Goal: Task Accomplishment & Management: Use online tool/utility

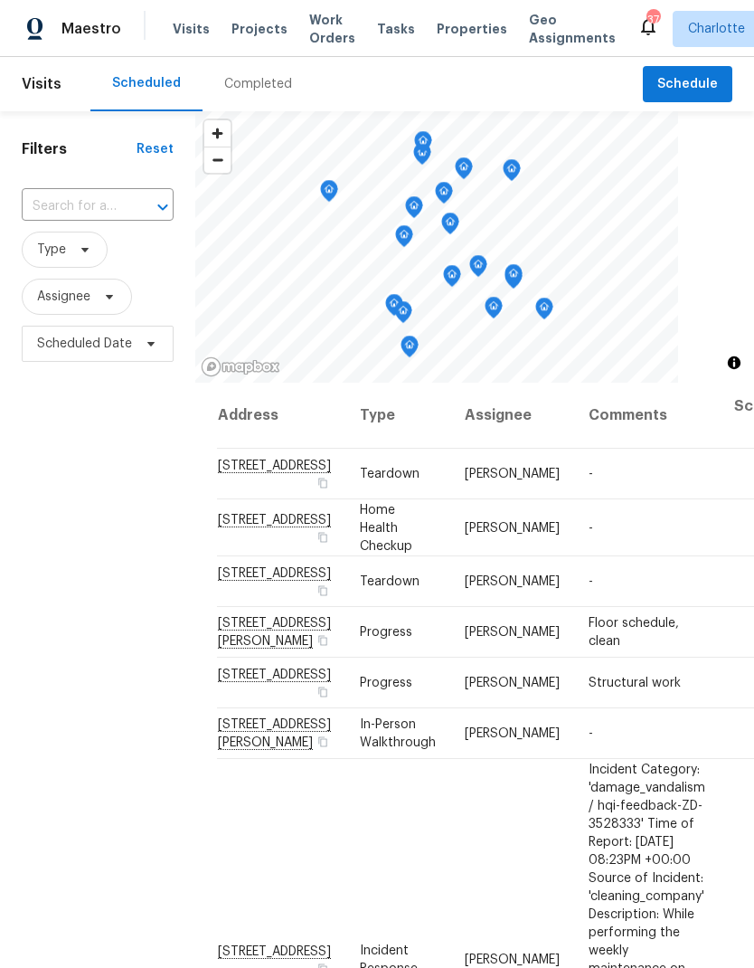
click at [327, 25] on span "Work Orders" at bounding box center [332, 29] width 46 height 36
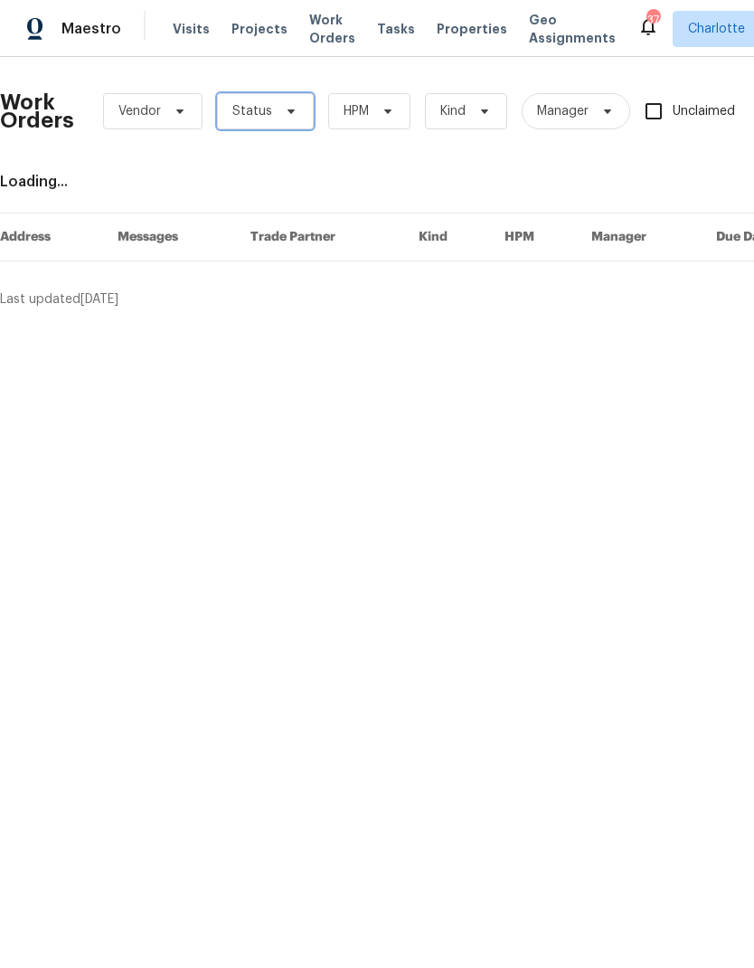
click at [272, 122] on span "Status" at bounding box center [265, 111] width 97 height 36
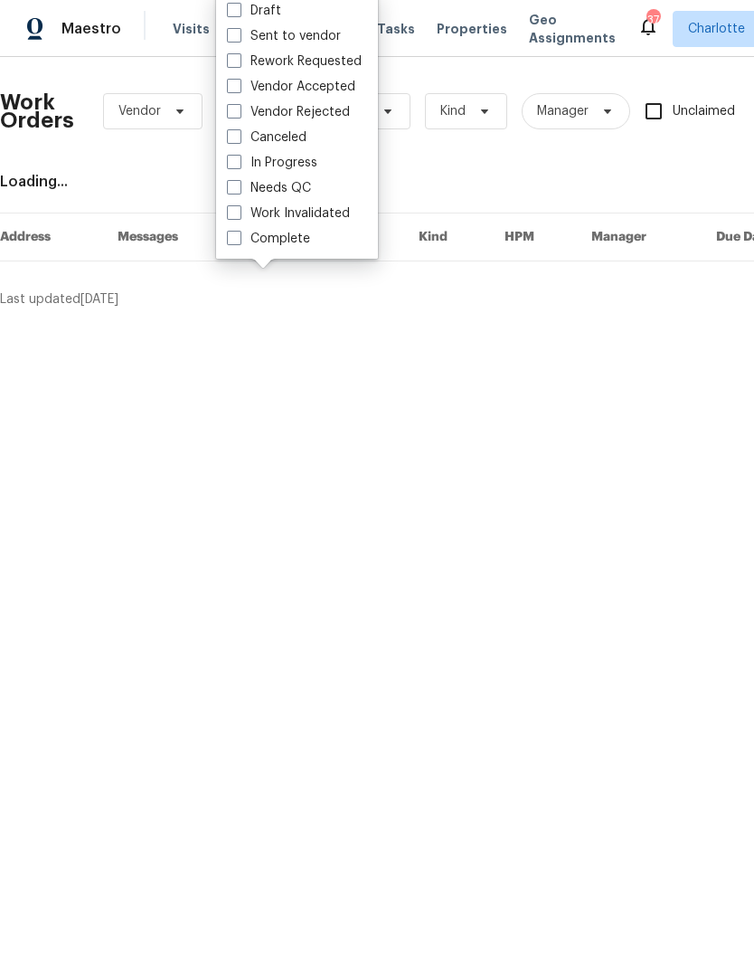
click at [299, 195] on label "Needs QC" at bounding box center [269, 188] width 84 height 18
click at [239, 191] on input "Needs QC" at bounding box center [233, 185] width 12 height 12
checkbox input "true"
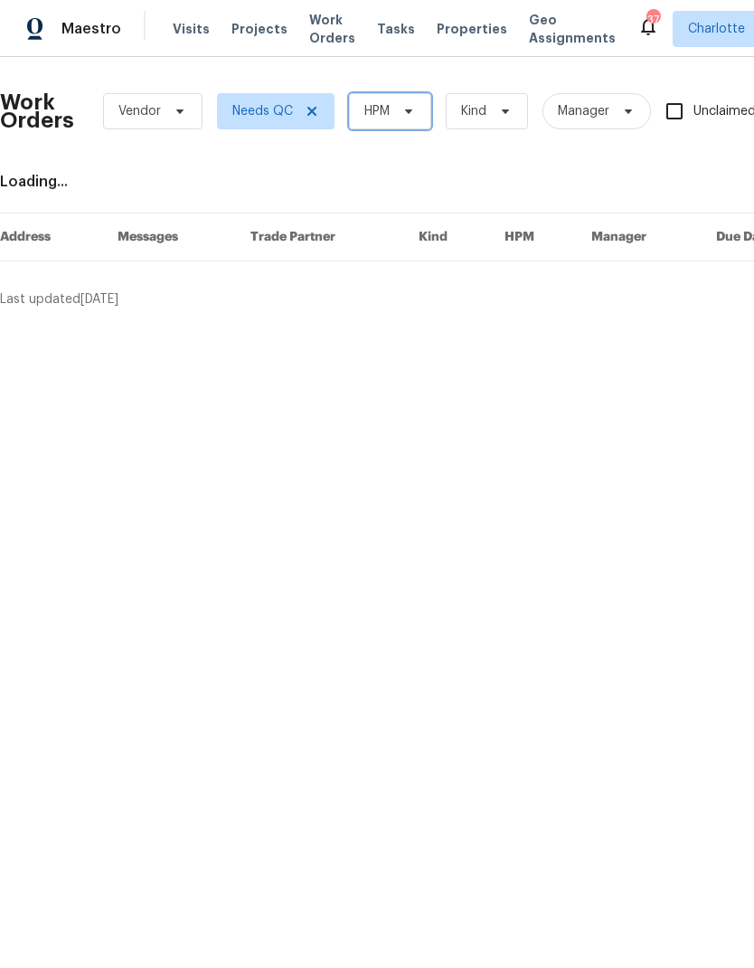
click at [394, 128] on span "HPM" at bounding box center [390, 111] width 82 height 36
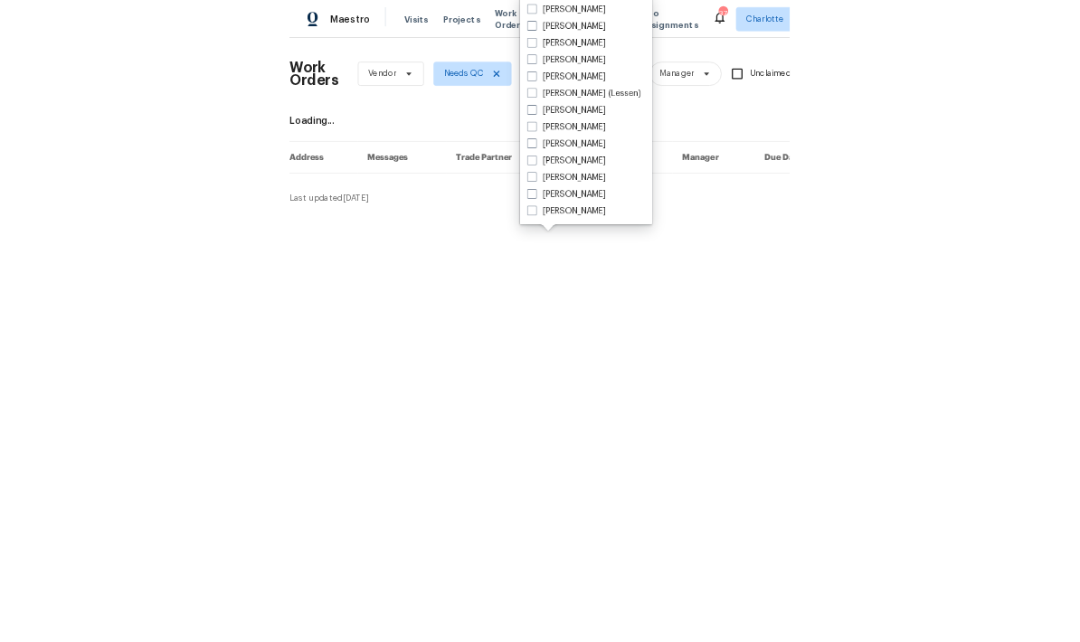
scroll to position [224, 0]
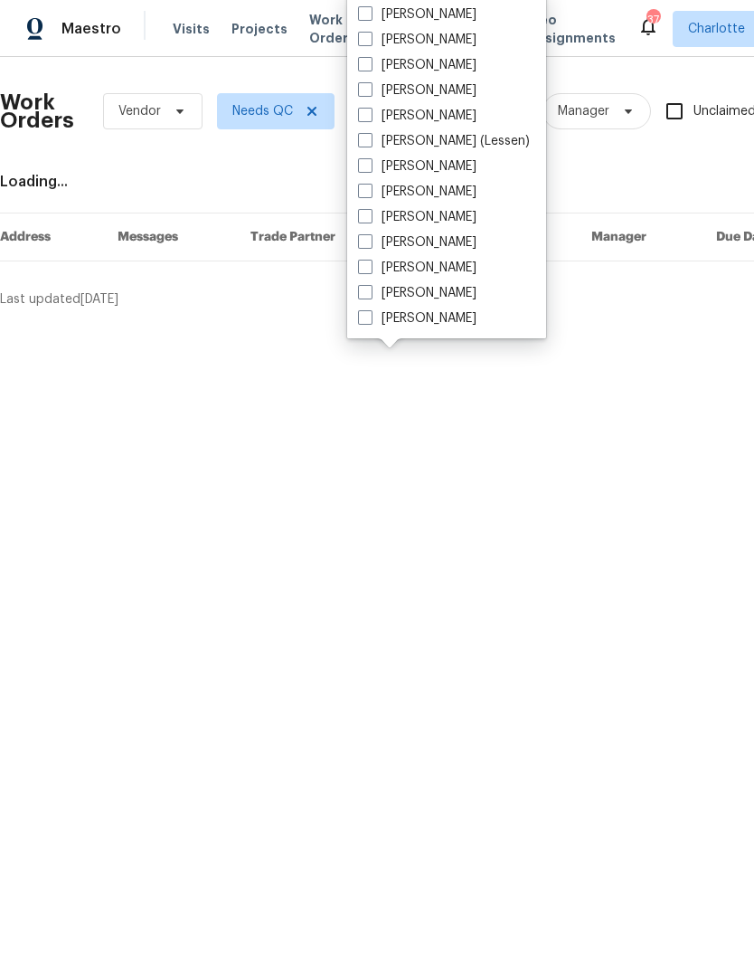
click at [427, 319] on label "[PERSON_NAME]" at bounding box center [417, 318] width 118 height 18
click at [370, 319] on input "[PERSON_NAME]" at bounding box center [364, 315] width 12 height 12
checkbox input "true"
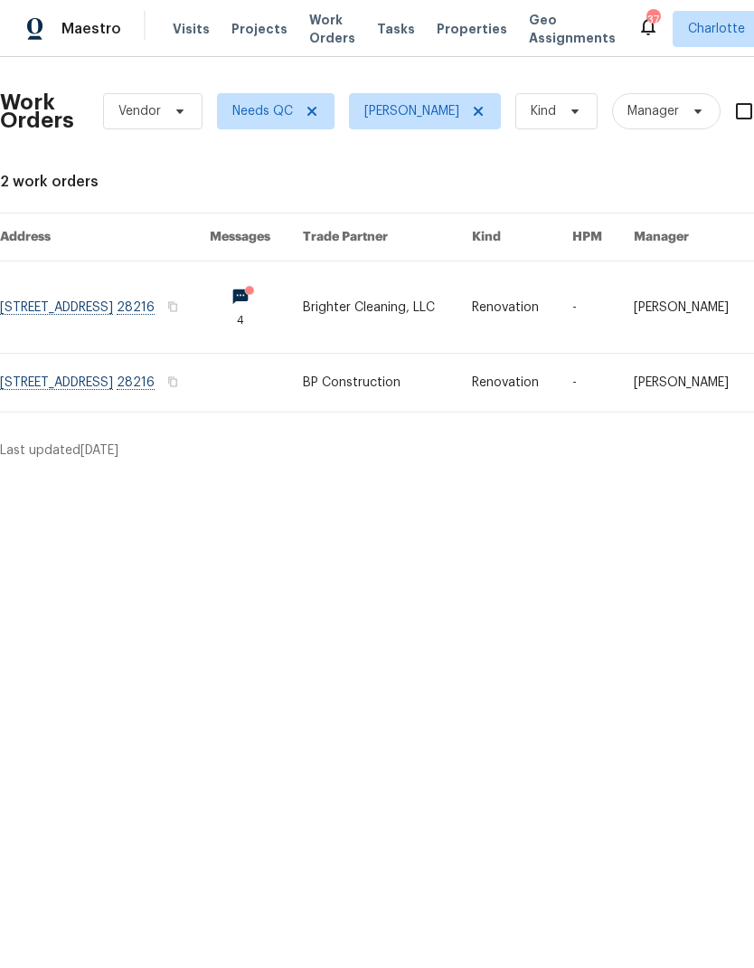
click at [69, 299] on link at bounding box center [105, 306] width 210 height 91
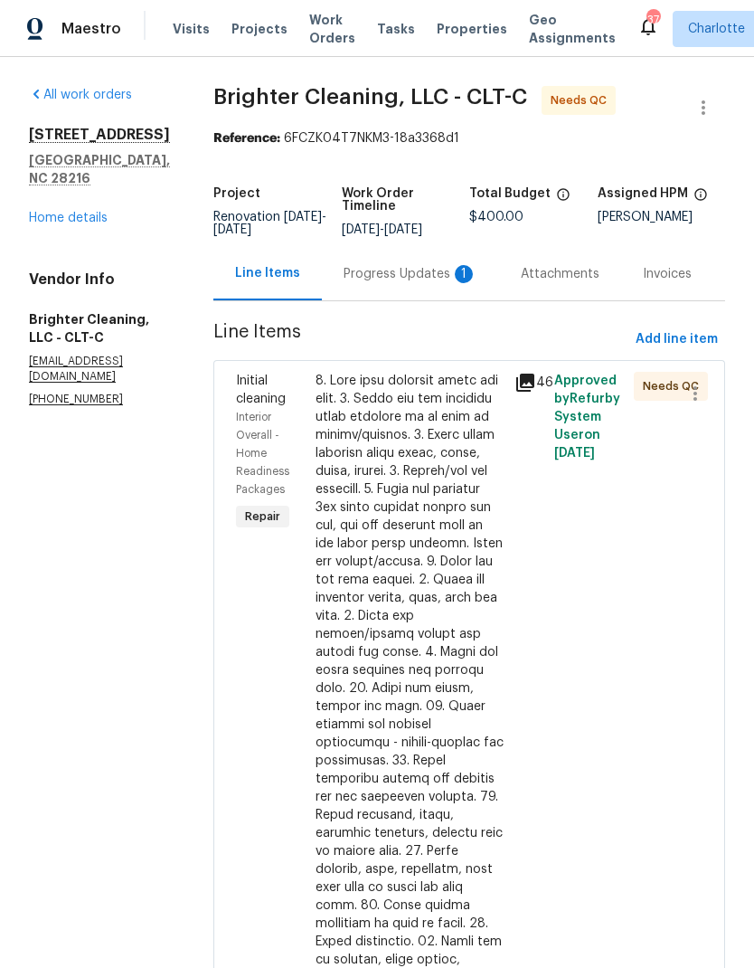
click at [403, 280] on div "Progress Updates 1" at bounding box center [411, 274] width 134 height 18
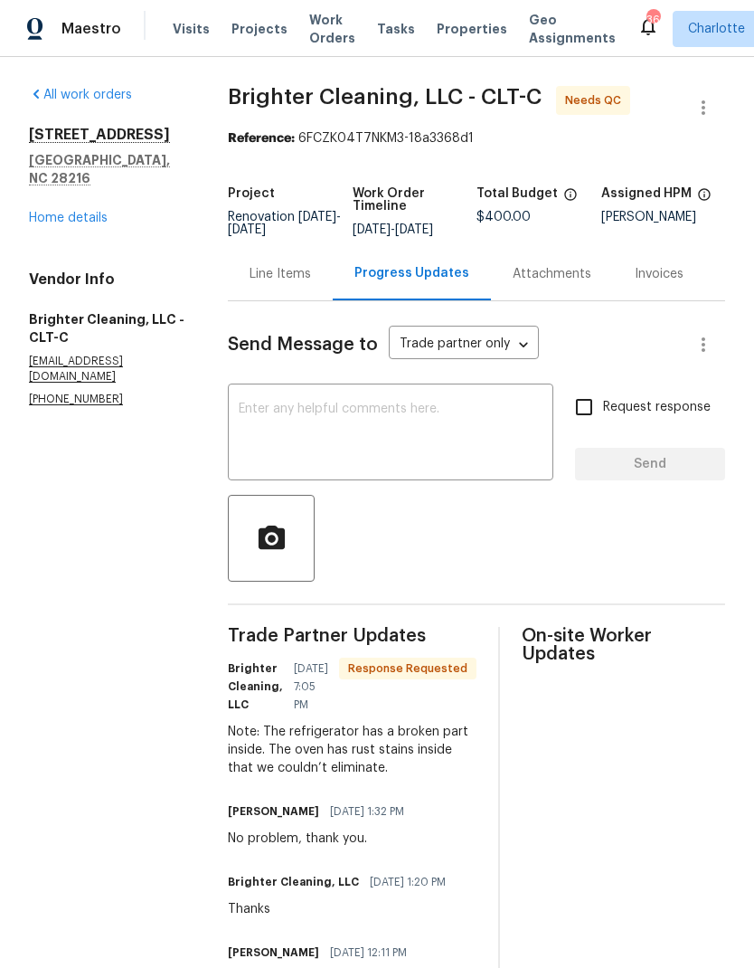
click at [398, 453] on textarea at bounding box center [391, 434] width 304 height 63
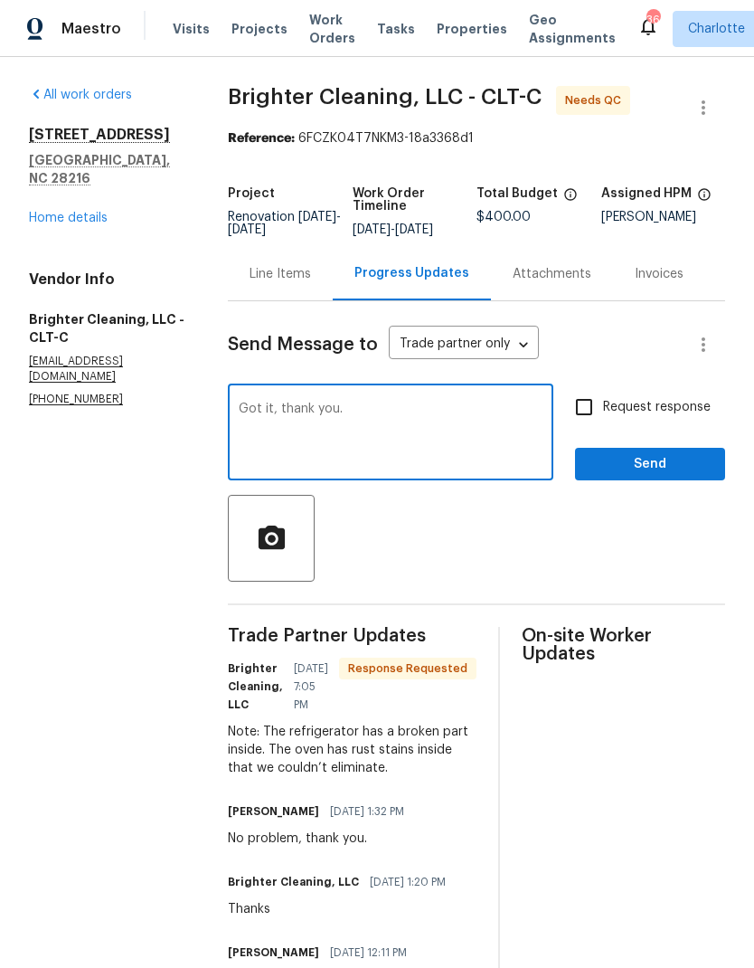
type textarea "Got it, thank you."
click at [671, 476] on span "Send" at bounding box center [650, 464] width 121 height 23
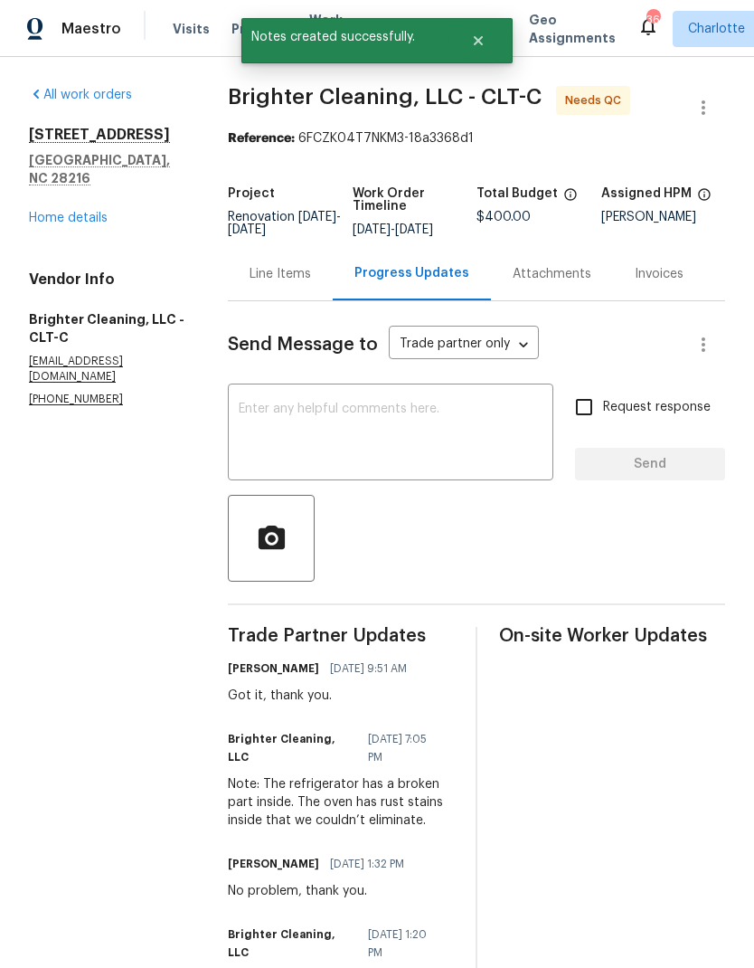
click at [294, 283] on div "Line Items" at bounding box center [281, 274] width 62 height 18
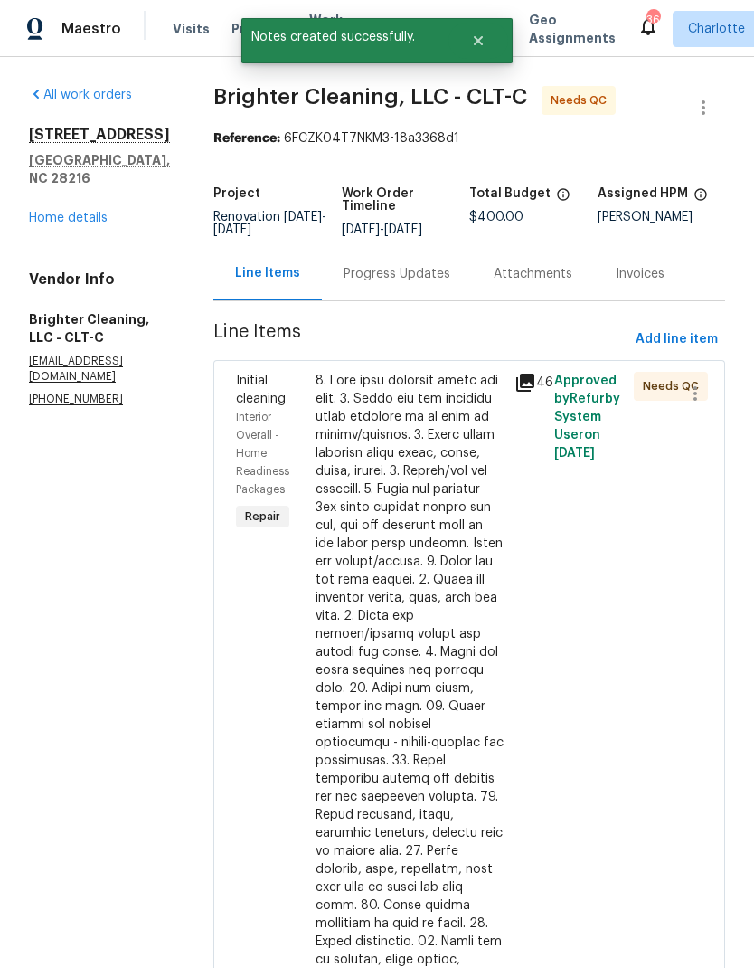
click at [425, 471] on div at bounding box center [410, 806] width 188 height 868
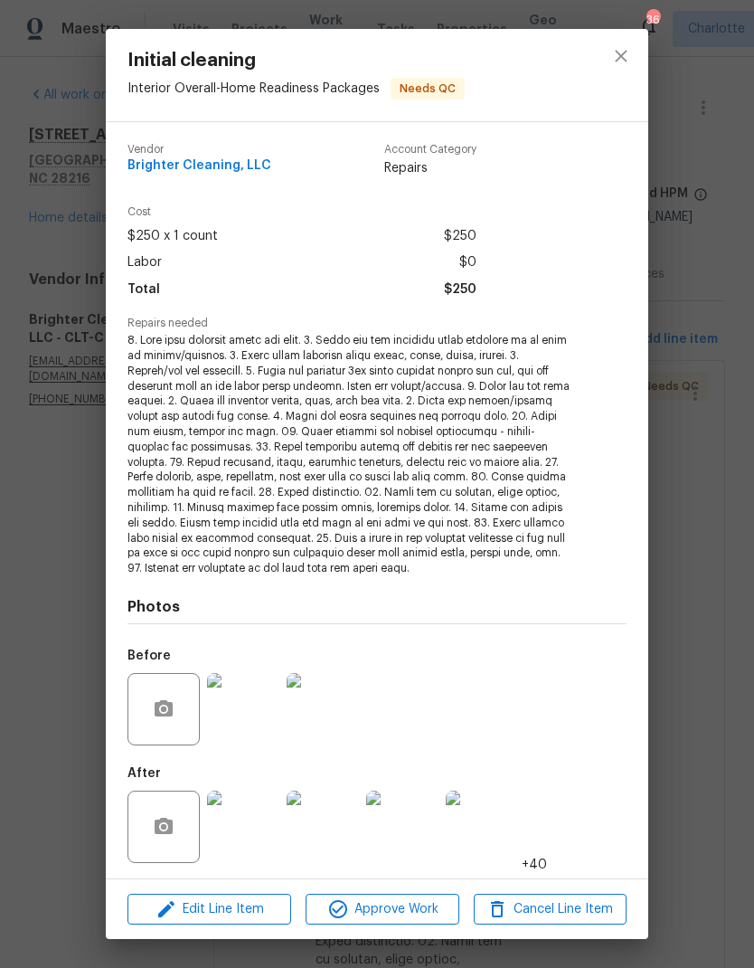
click at [242, 818] on img at bounding box center [243, 827] width 72 height 72
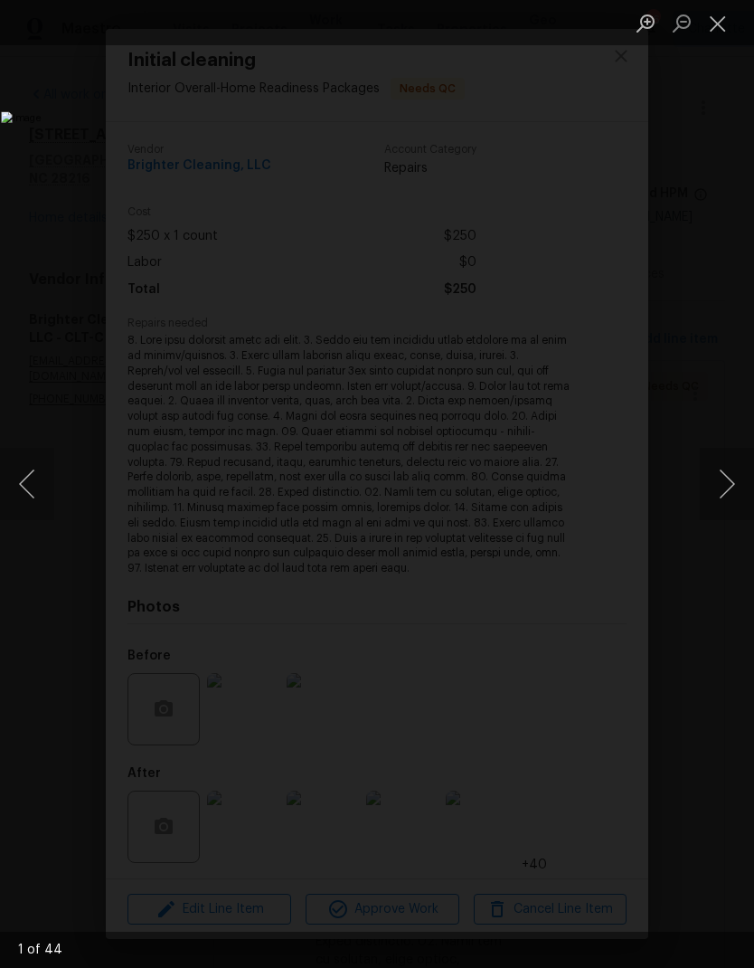
click at [726, 481] on button "Next image" at bounding box center [727, 484] width 54 height 72
click at [726, 483] on button "Next image" at bounding box center [727, 484] width 54 height 72
click at [713, 488] on button "Next image" at bounding box center [727, 484] width 54 height 72
click at [720, 479] on button "Next image" at bounding box center [727, 484] width 54 height 72
click at [724, 479] on button "Next image" at bounding box center [727, 484] width 54 height 72
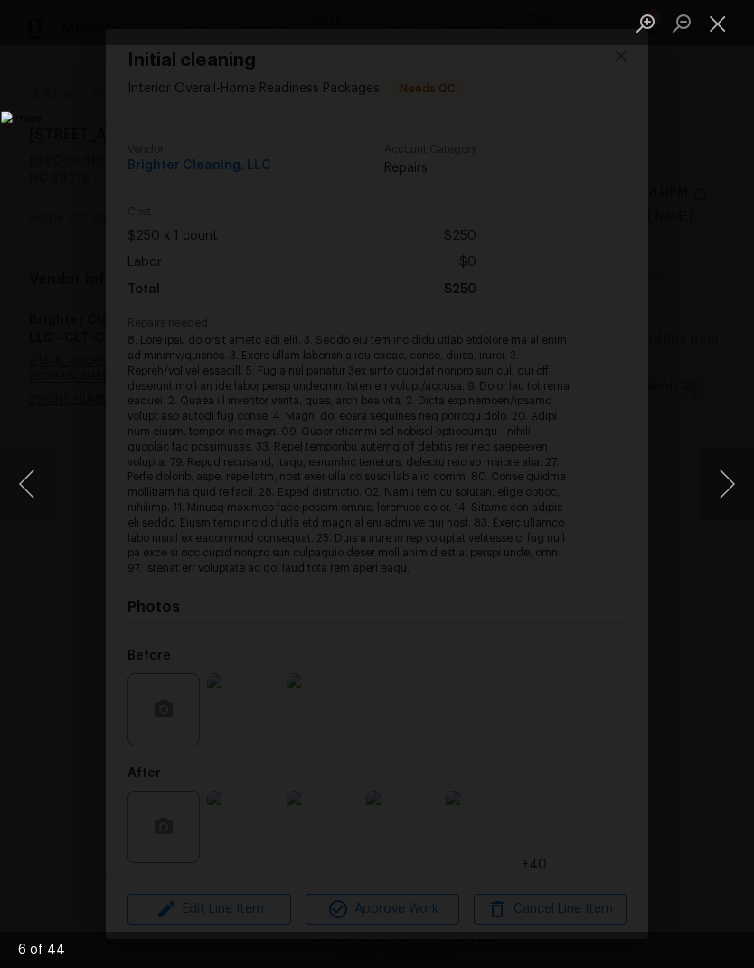
click at [722, 484] on button "Next image" at bounding box center [727, 484] width 54 height 72
click at [722, 486] on button "Next image" at bounding box center [727, 484] width 54 height 72
click at [725, 483] on button "Next image" at bounding box center [727, 484] width 54 height 72
click at [727, 484] on button "Next image" at bounding box center [727, 484] width 54 height 72
click at [722, 482] on button "Next image" at bounding box center [727, 484] width 54 height 72
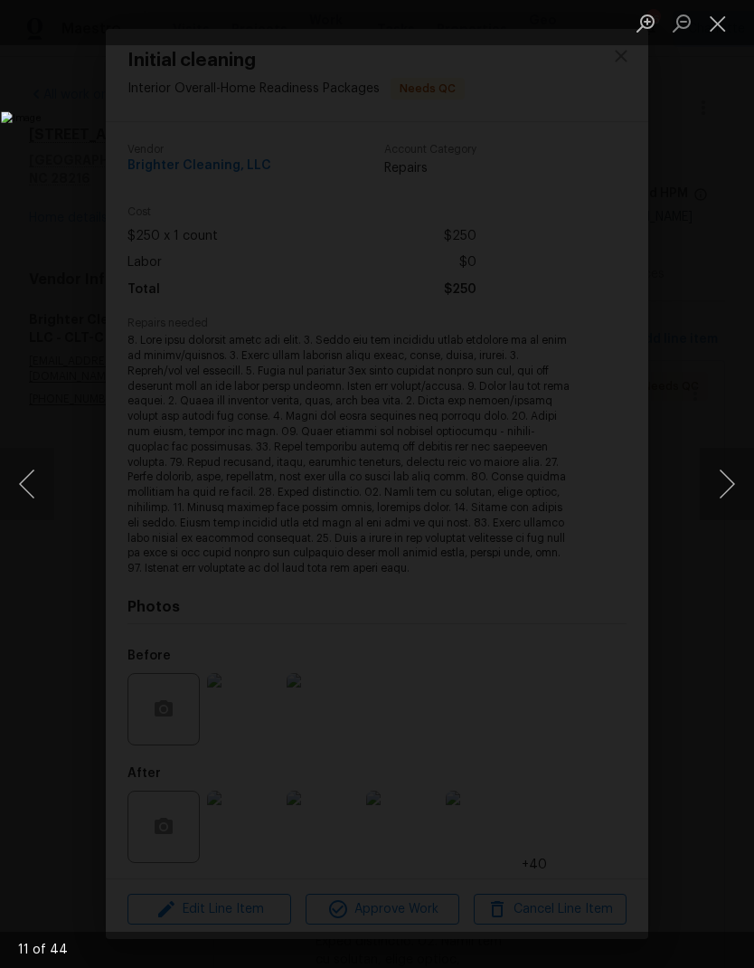
click at [722, 486] on button "Next image" at bounding box center [727, 484] width 54 height 72
click at [722, 488] on button "Next image" at bounding box center [727, 484] width 54 height 72
click at [726, 480] on button "Next image" at bounding box center [727, 484] width 54 height 72
click at [727, 480] on button "Next image" at bounding box center [727, 484] width 54 height 72
click at [726, 487] on button "Next image" at bounding box center [727, 484] width 54 height 72
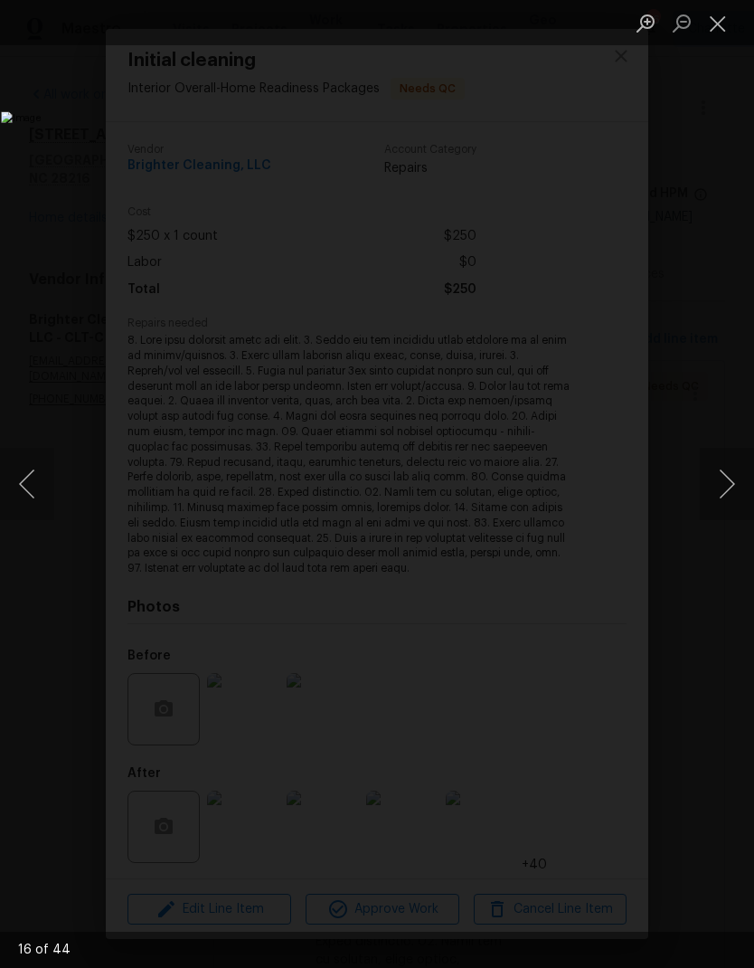
click at [711, 498] on button "Next image" at bounding box center [727, 484] width 54 height 72
click at [715, 492] on button "Next image" at bounding box center [727, 484] width 54 height 72
click at [720, 37] on button "Close lightbox" at bounding box center [718, 23] width 36 height 32
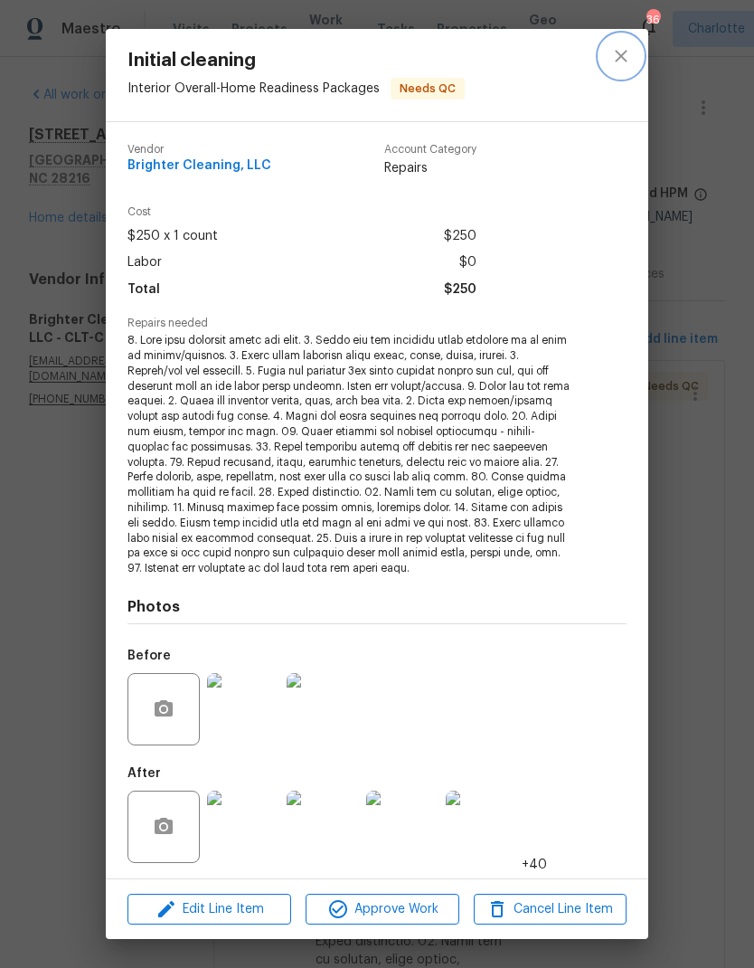
click at [624, 60] on icon "close" at bounding box center [621, 56] width 12 height 12
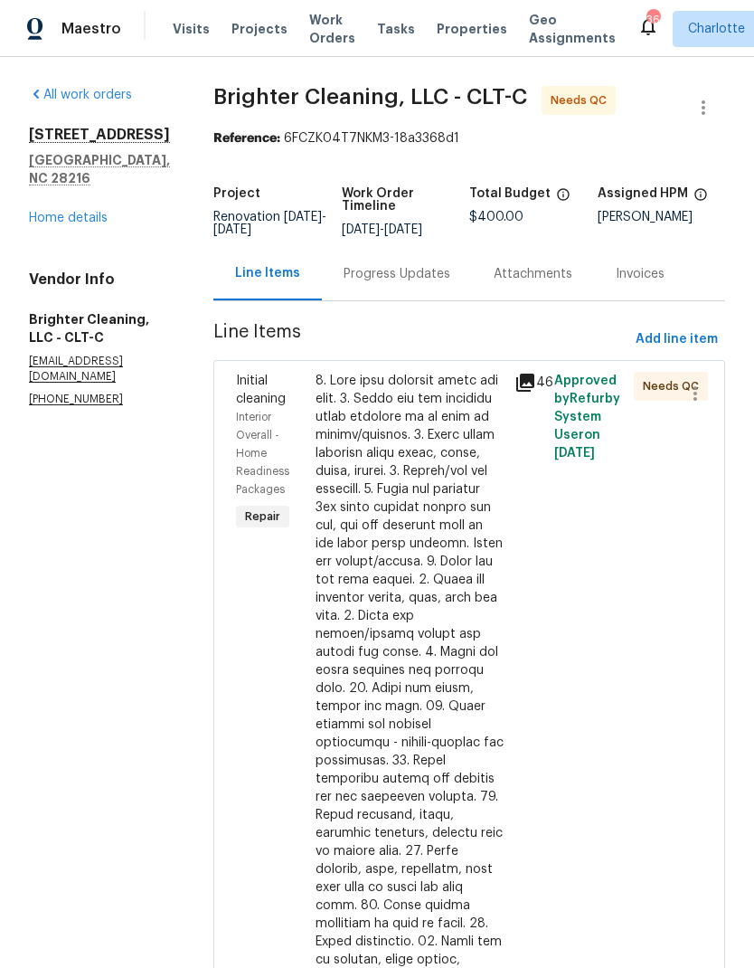
click at [380, 551] on div at bounding box center [410, 806] width 188 height 868
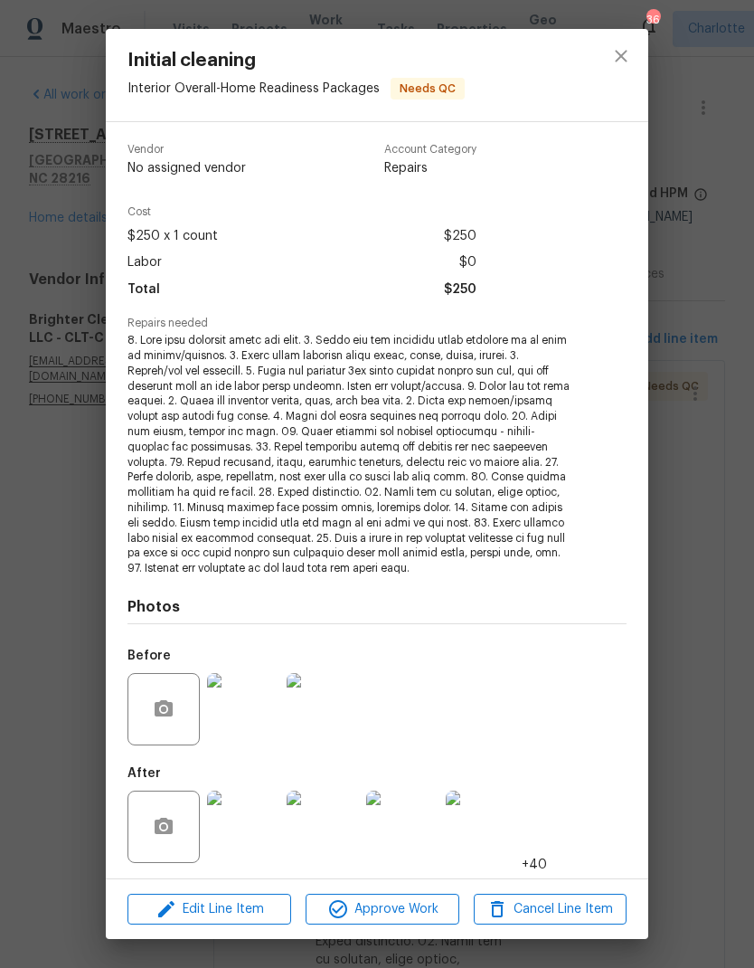
click at [226, 827] on img at bounding box center [243, 827] width 72 height 72
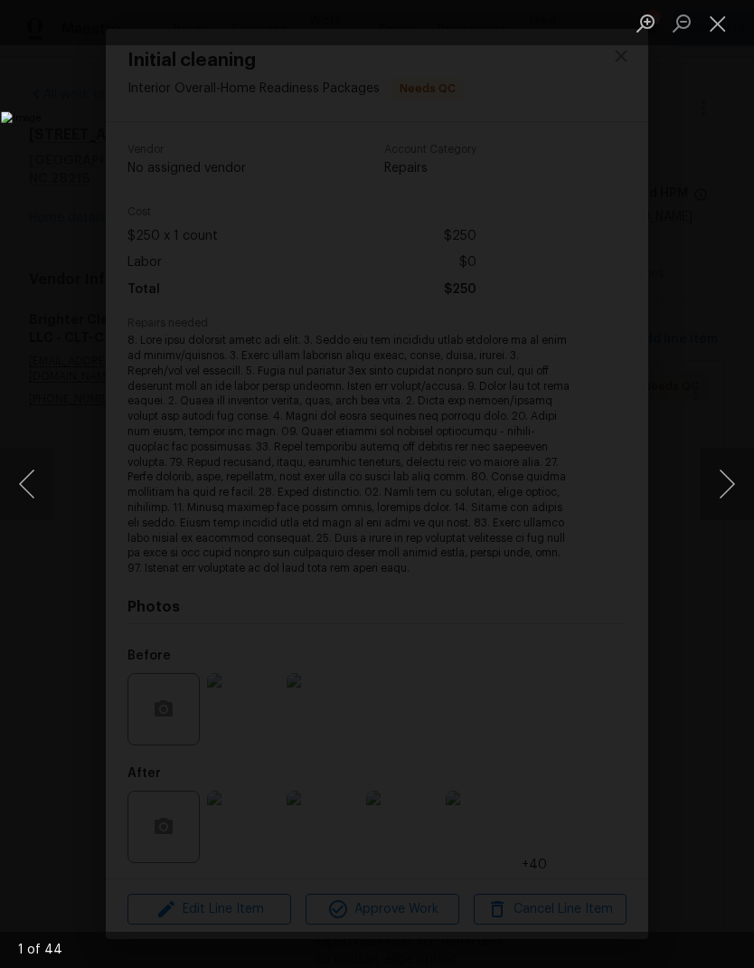
click at [715, 490] on button "Next image" at bounding box center [727, 484] width 54 height 72
click at [714, 490] on button "Next image" at bounding box center [727, 484] width 54 height 72
click at [727, 488] on button "Next image" at bounding box center [727, 484] width 54 height 72
click at [728, 488] on button "Next image" at bounding box center [727, 484] width 54 height 72
click at [726, 490] on button "Next image" at bounding box center [727, 484] width 54 height 72
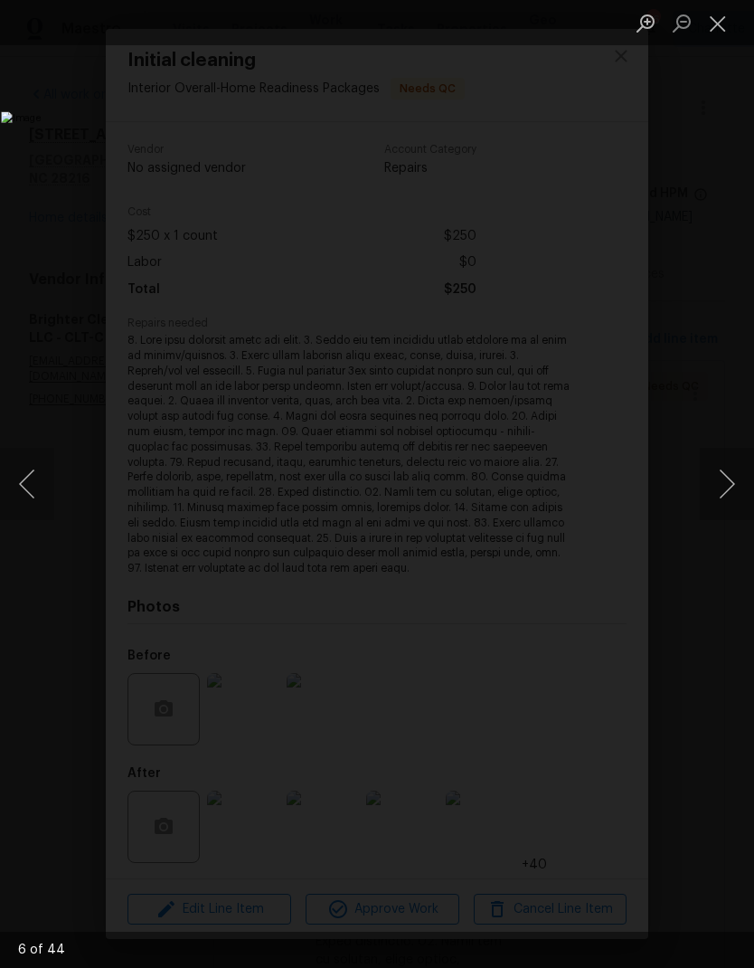
click at [727, 490] on button "Next image" at bounding box center [727, 484] width 54 height 72
click at [726, 488] on button "Next image" at bounding box center [727, 484] width 54 height 72
click at [725, 481] on button "Next image" at bounding box center [727, 484] width 54 height 72
click at [730, 476] on button "Next image" at bounding box center [727, 484] width 54 height 72
click at [727, 475] on button "Next image" at bounding box center [727, 484] width 54 height 72
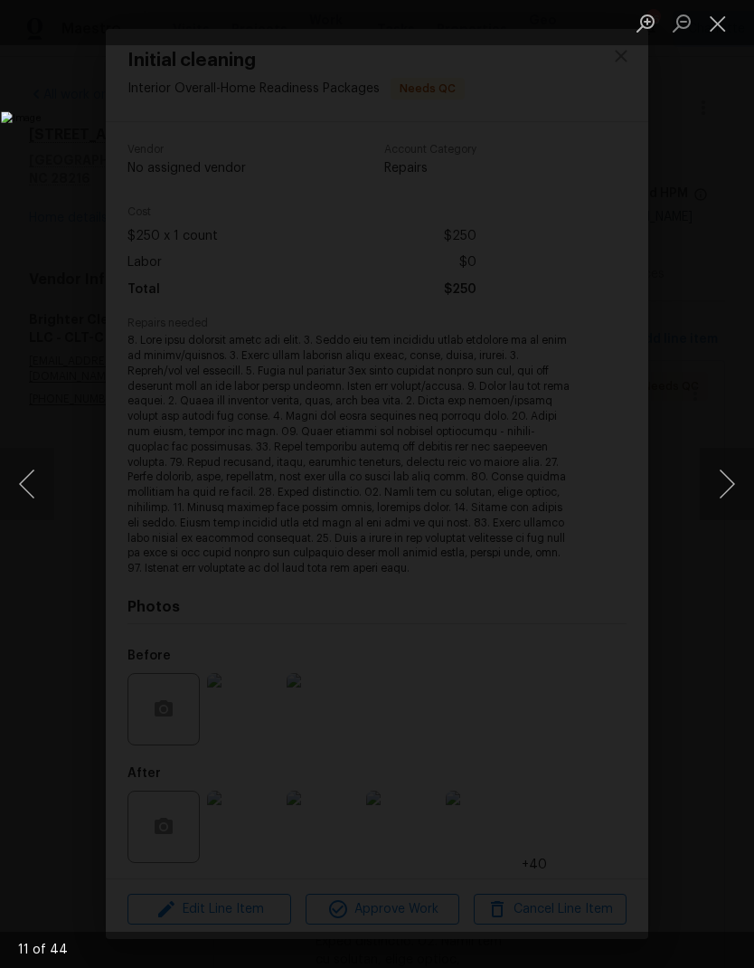
click at [727, 474] on button "Next image" at bounding box center [727, 484] width 54 height 72
click at [722, 475] on button "Next image" at bounding box center [727, 484] width 54 height 72
click at [715, 479] on button "Next image" at bounding box center [727, 484] width 54 height 72
click at [719, 477] on button "Next image" at bounding box center [727, 484] width 54 height 72
click at [726, 461] on button "Next image" at bounding box center [727, 484] width 54 height 72
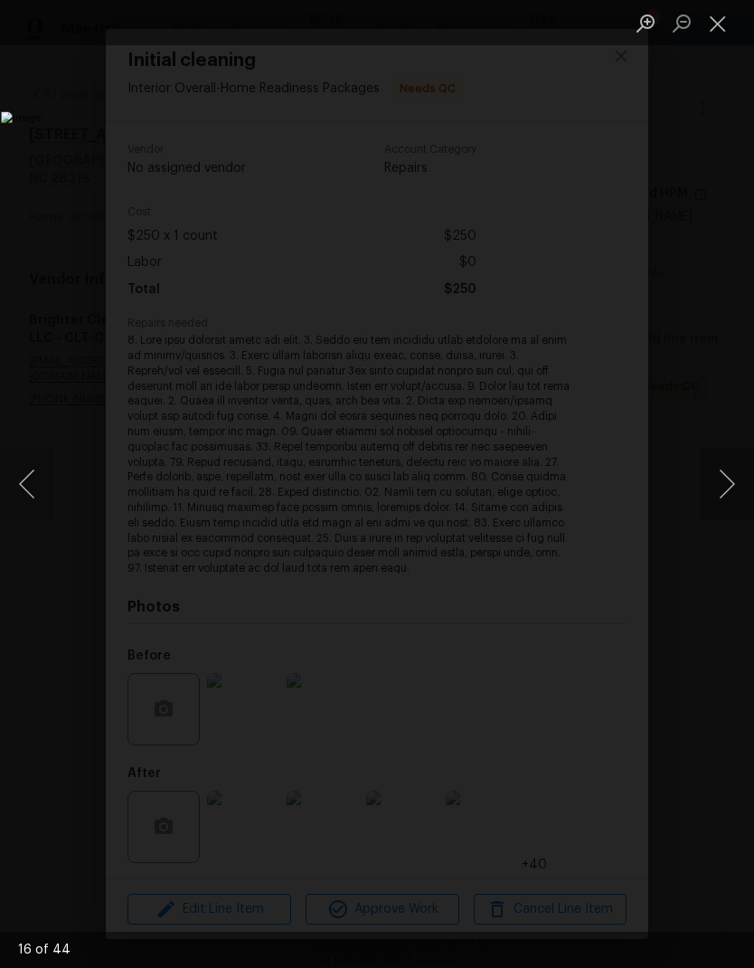
click at [725, 460] on button "Next image" at bounding box center [727, 484] width 54 height 72
click at [715, 453] on button "Next image" at bounding box center [727, 484] width 54 height 72
click at [731, 455] on button "Next image" at bounding box center [727, 484] width 54 height 72
click at [48, 496] on button "Previous image" at bounding box center [27, 484] width 54 height 72
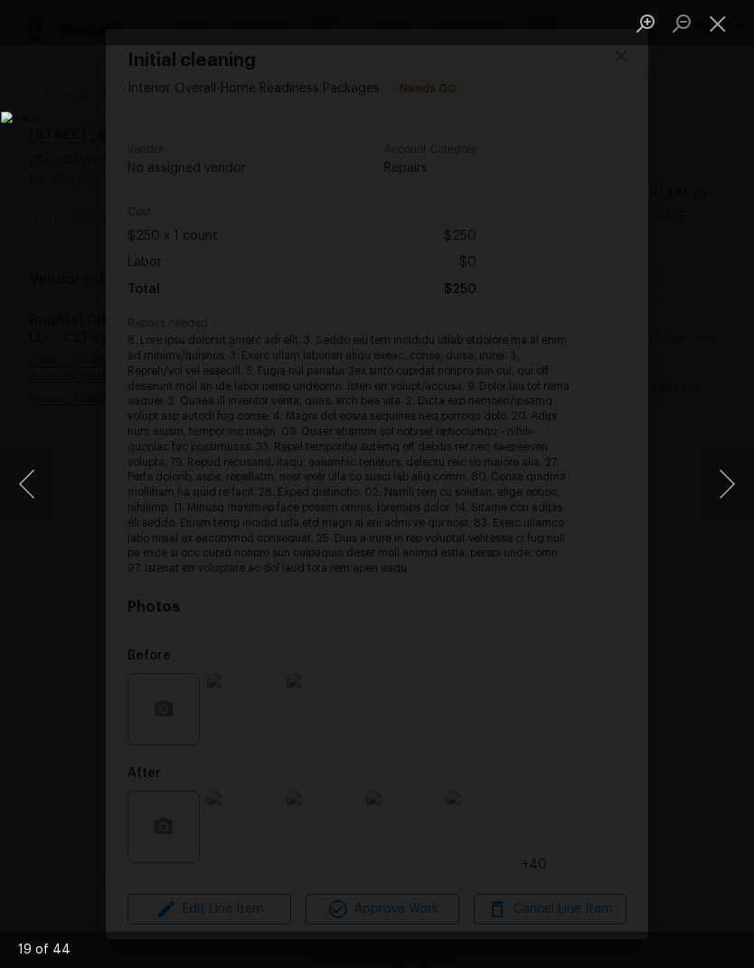
click at [728, 450] on button "Next image" at bounding box center [727, 484] width 54 height 72
click at [725, 447] on div "Lightbox" at bounding box center [377, 484] width 754 height 968
click at [723, 477] on button "Next image" at bounding box center [727, 484] width 54 height 72
click at [721, 466] on button "Next image" at bounding box center [727, 484] width 54 height 72
click at [729, 464] on button "Next image" at bounding box center [727, 484] width 54 height 72
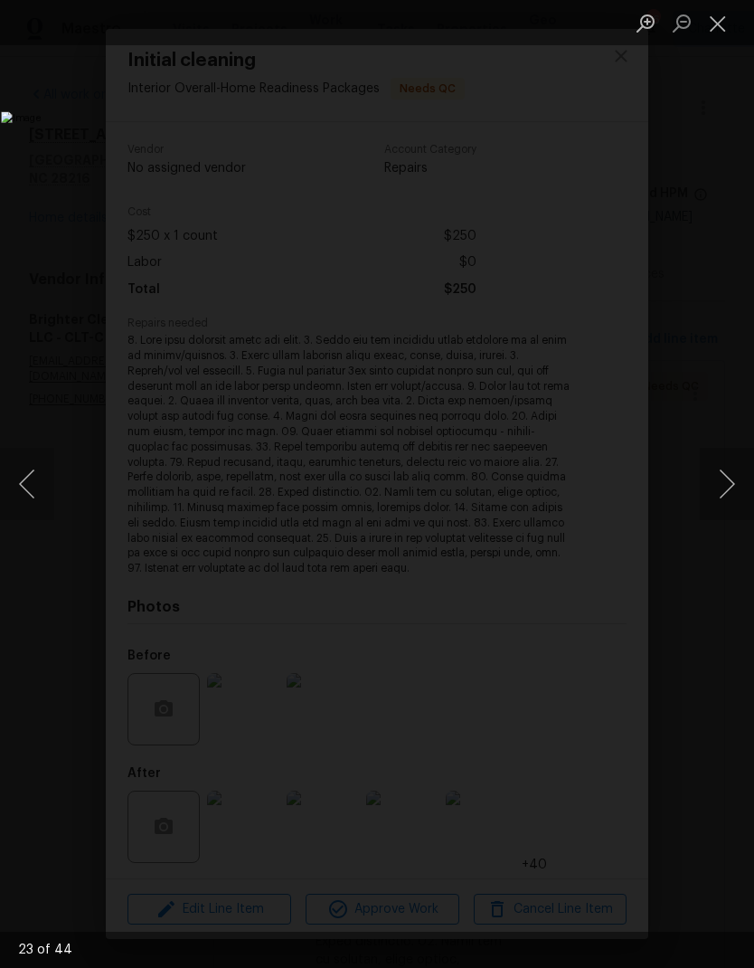
click at [725, 466] on button "Next image" at bounding box center [727, 484] width 54 height 72
click at [722, 466] on button "Next image" at bounding box center [727, 484] width 54 height 72
click at [721, 466] on button "Next image" at bounding box center [727, 484] width 54 height 72
click at [731, 456] on button "Next image" at bounding box center [727, 484] width 54 height 72
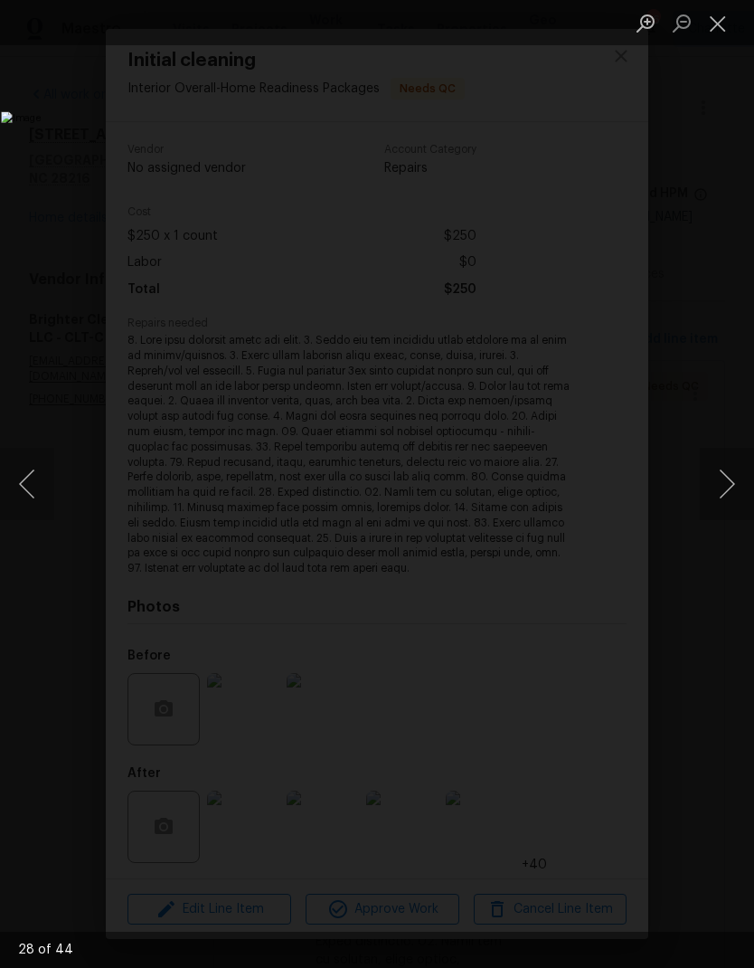
click at [723, 461] on button "Next image" at bounding box center [727, 484] width 54 height 72
click at [703, 14] on button "Close lightbox" at bounding box center [718, 23] width 36 height 32
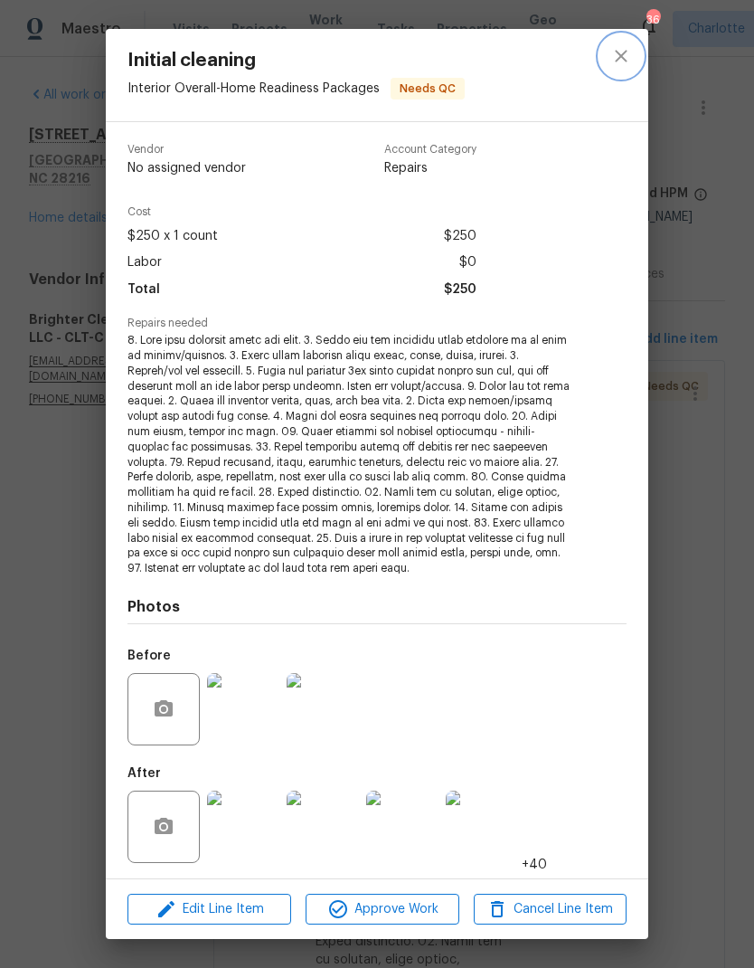
click at [628, 57] on icon "close" at bounding box center [622, 56] width 22 height 22
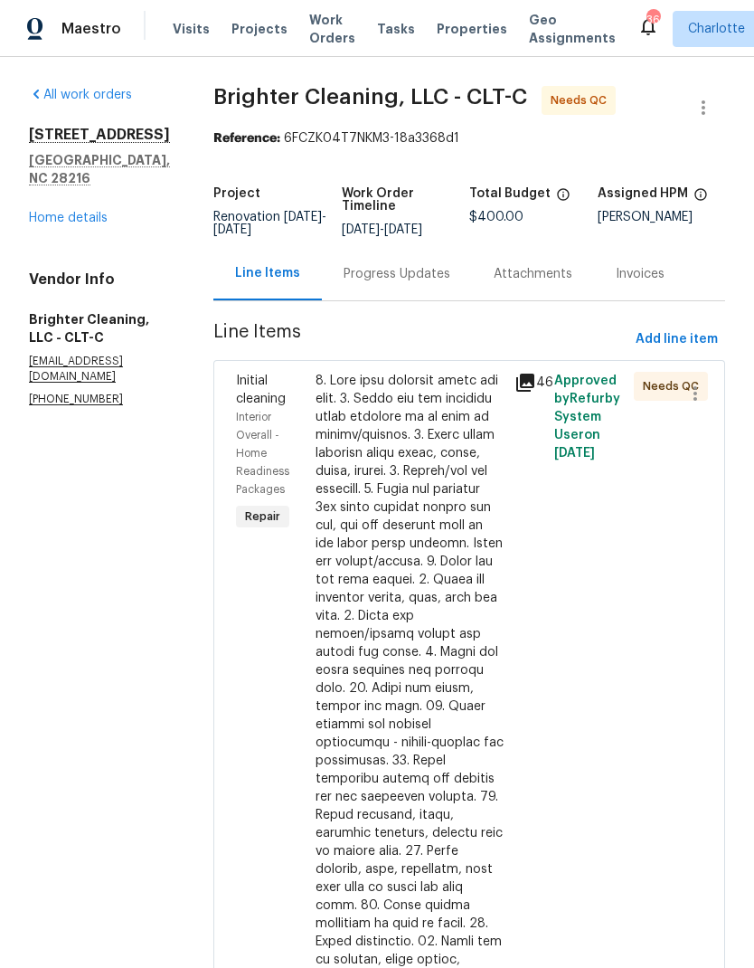
click at [373, 416] on div at bounding box center [410, 806] width 188 height 868
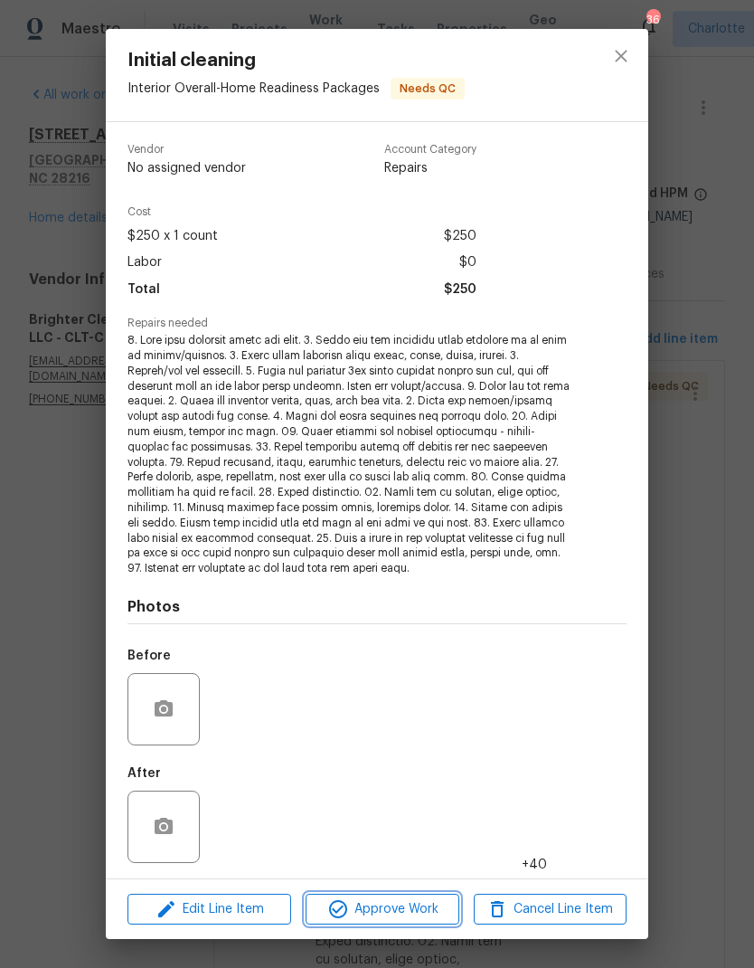
click at [396, 894] on button "Approve Work" at bounding box center [382, 910] width 153 height 32
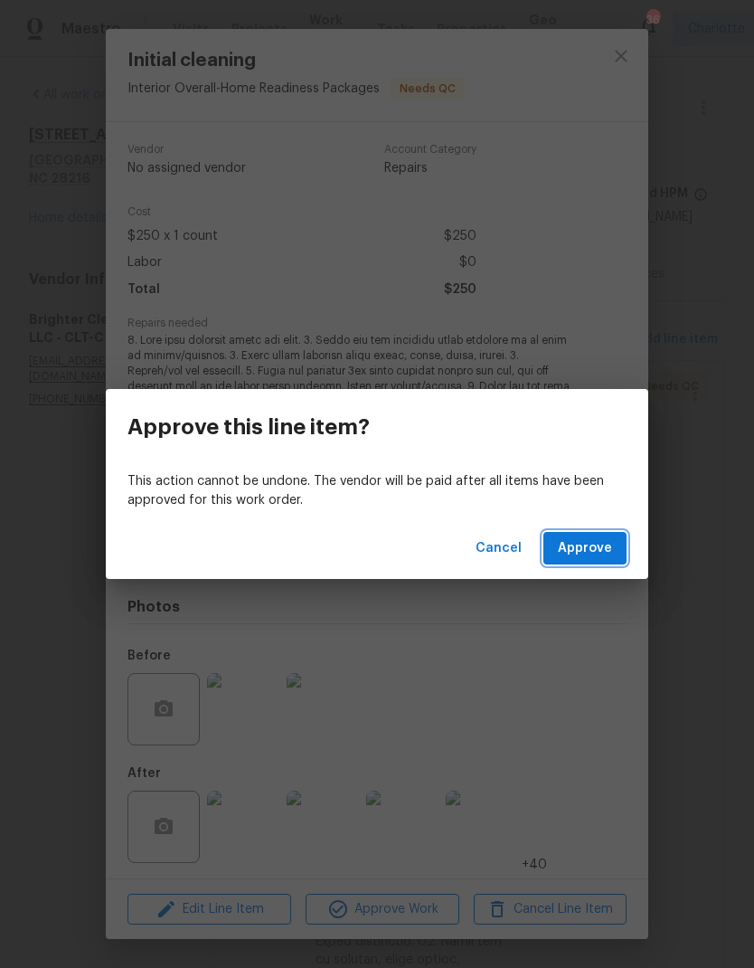
click at [565, 534] on button "Approve" at bounding box center [585, 548] width 83 height 33
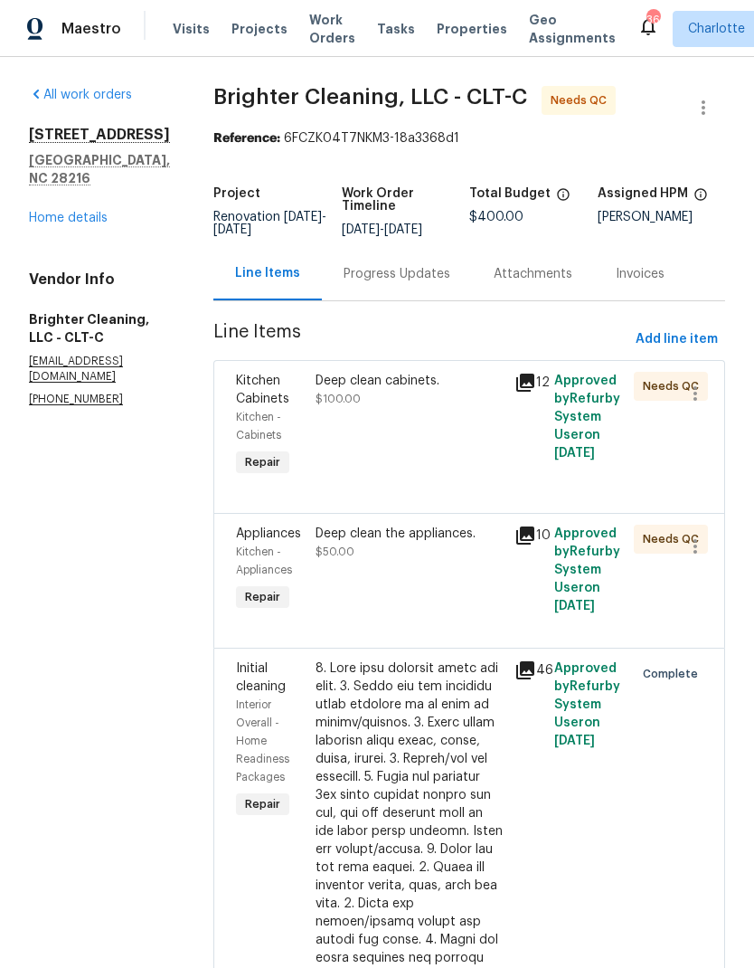
click at [438, 373] on div "Deep clean cabinets." at bounding box center [410, 381] width 188 height 18
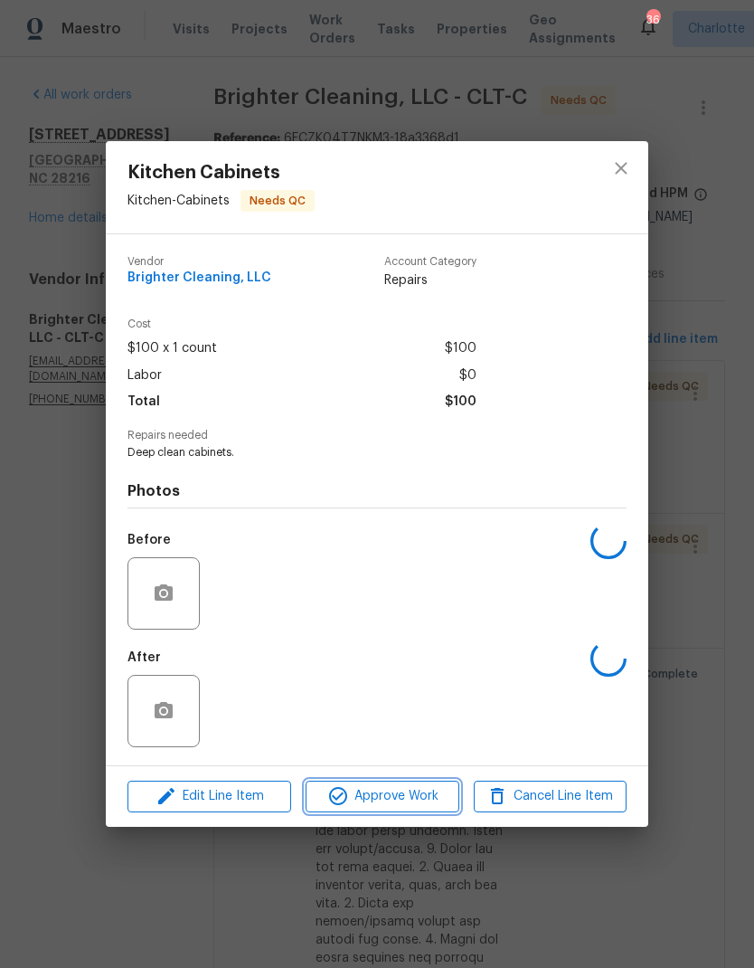
click at [428, 799] on span "Approve Work" at bounding box center [382, 796] width 142 height 23
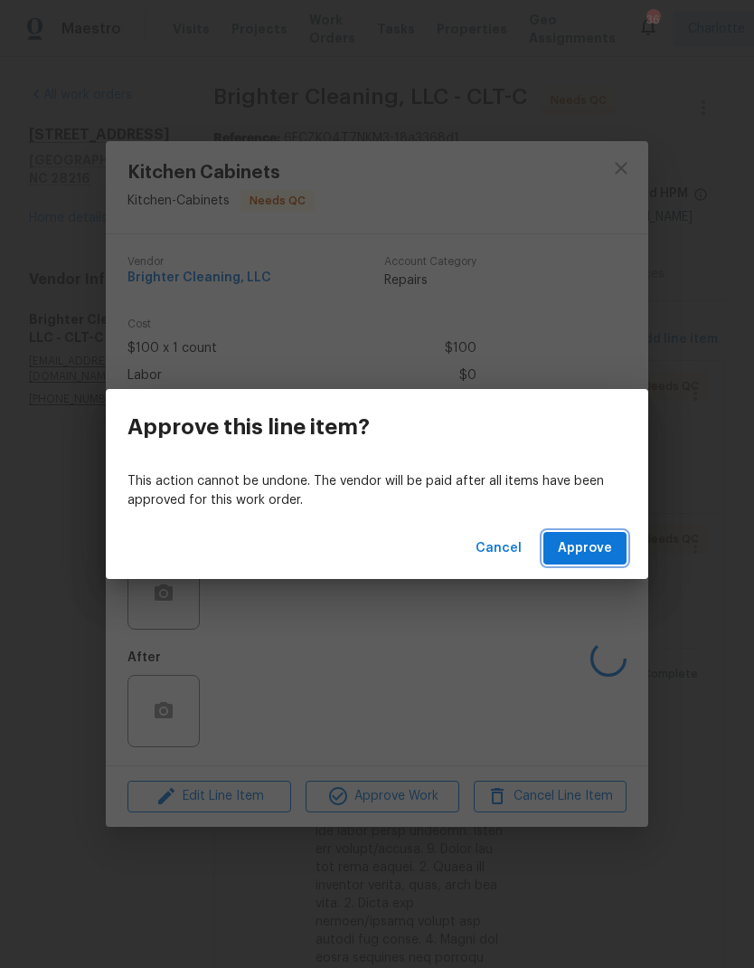
click at [567, 545] on span "Approve" at bounding box center [585, 548] width 54 height 23
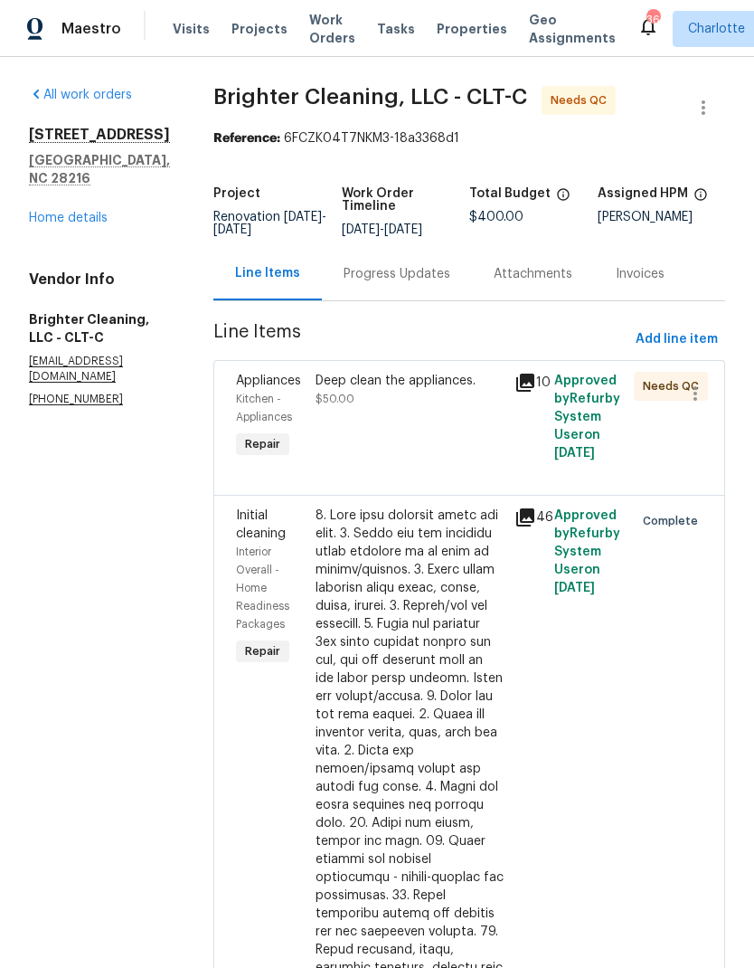
click at [438, 398] on div "Deep clean the appliances. $50.00" at bounding box center [410, 390] width 188 height 36
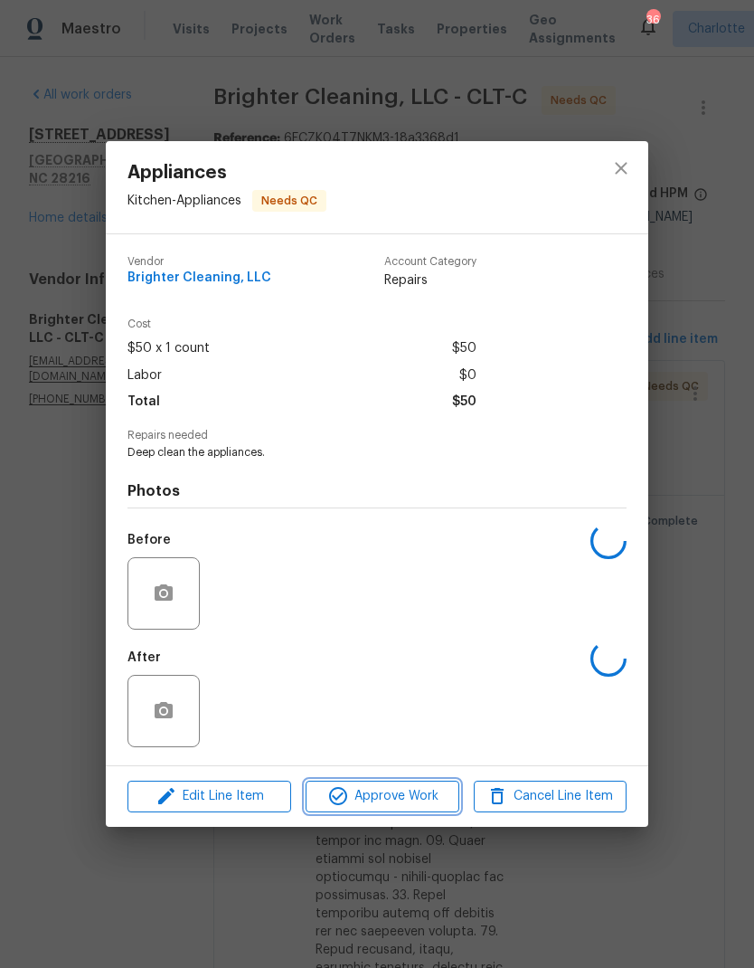
click at [422, 790] on span "Approve Work" at bounding box center [382, 796] width 142 height 23
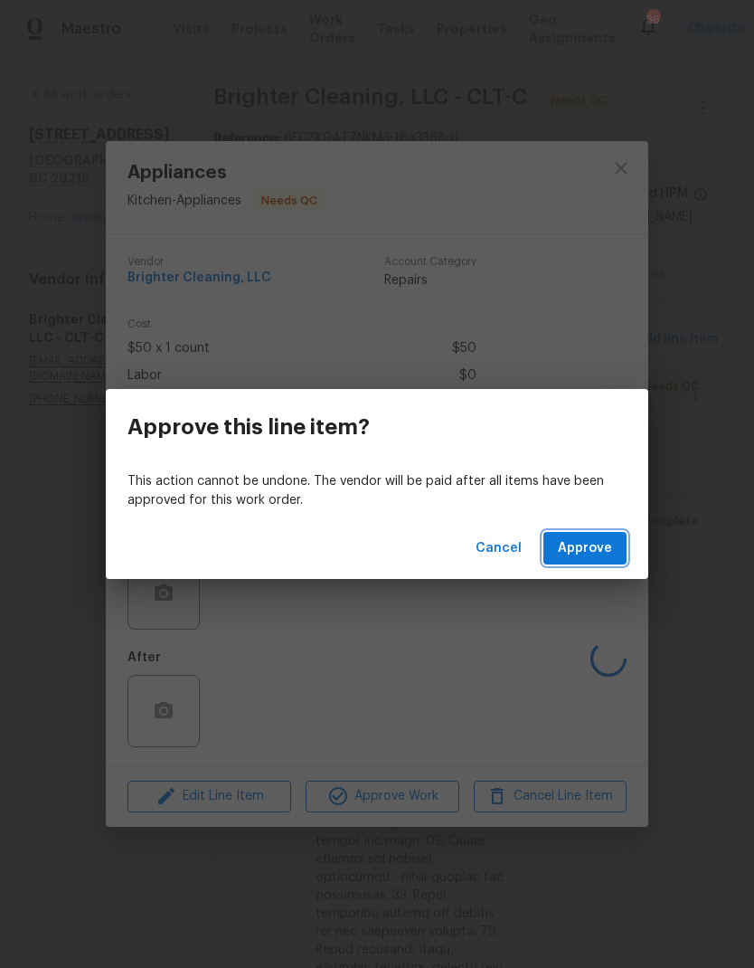
click at [595, 557] on span "Approve" at bounding box center [585, 548] width 54 height 23
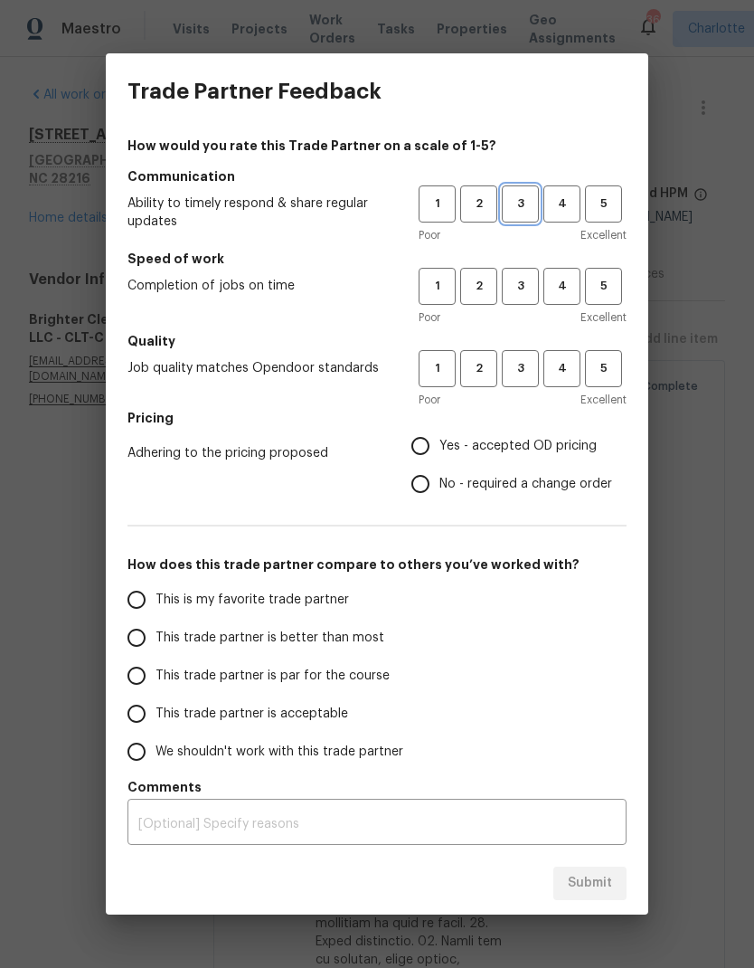
click at [528, 206] on span "3" at bounding box center [520, 204] width 33 height 21
click at [532, 290] on span "3" at bounding box center [520, 286] width 33 height 21
click at [531, 368] on span "3" at bounding box center [520, 368] width 33 height 21
click at [433, 442] on input "Yes - accepted OD pricing" at bounding box center [421, 446] width 38 height 38
radio input "true"
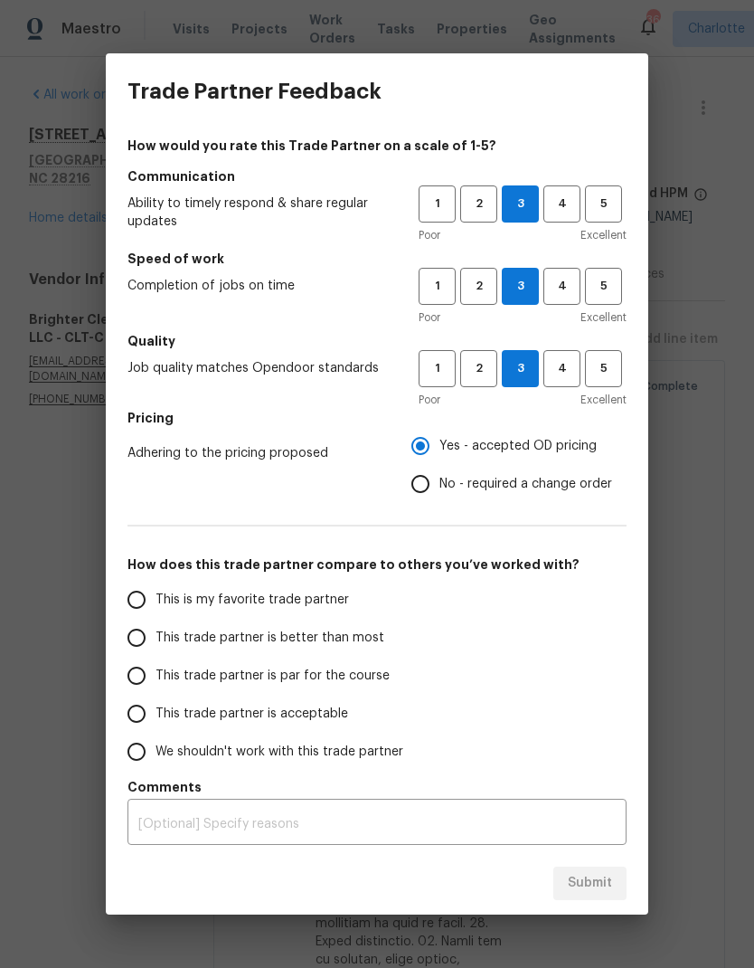
click at [141, 642] on input "This trade partner is better than most" at bounding box center [137, 638] width 38 height 38
click at [603, 867] on button "Submit" at bounding box center [590, 883] width 73 height 33
radio input "true"
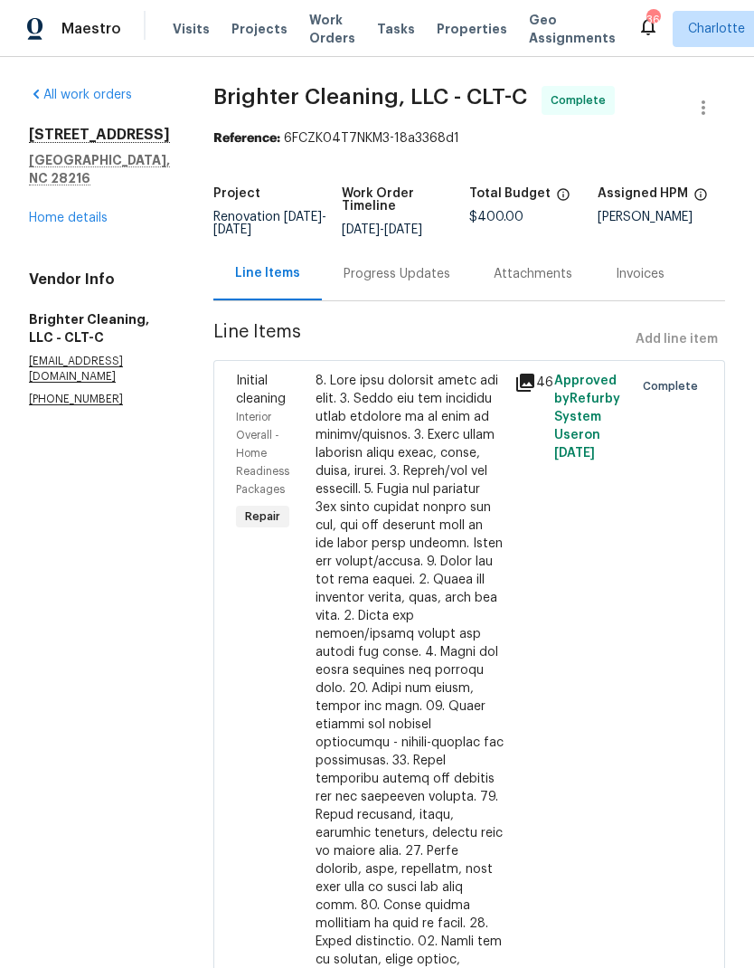
click at [91, 224] on link "Home details" at bounding box center [68, 218] width 79 height 13
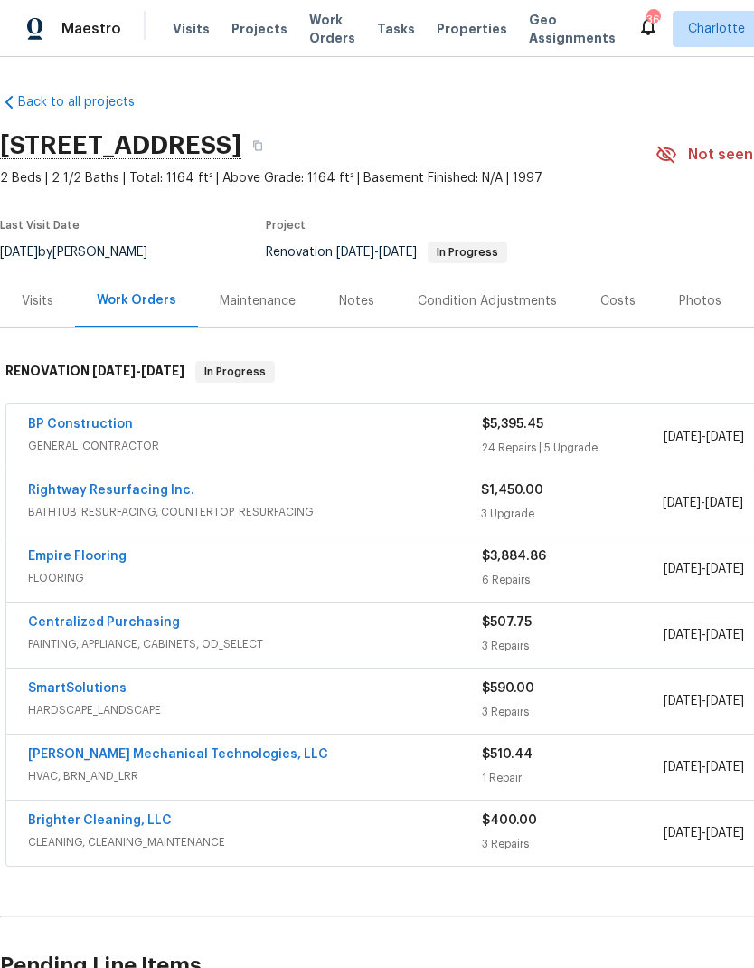
click at [105, 28] on span "Maestro" at bounding box center [92, 29] width 60 height 18
